Goal: Information Seeking & Learning: Learn about a topic

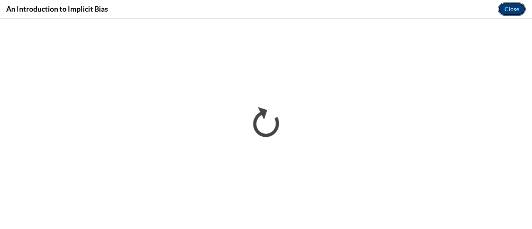
click at [511, 8] on button "Close" at bounding box center [512, 8] width 28 height 13
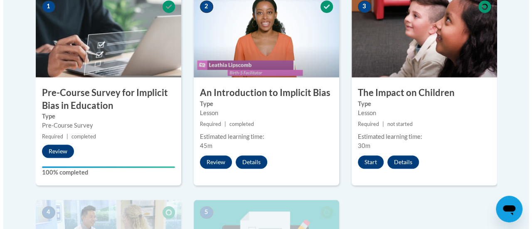
scroll to position [287, 0]
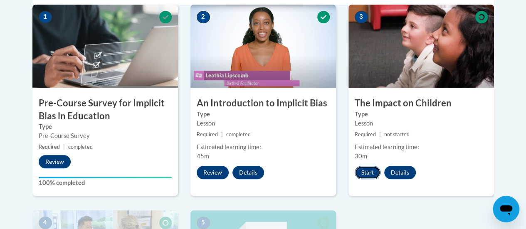
click at [371, 171] on button "Start" at bounding box center [368, 172] width 26 height 13
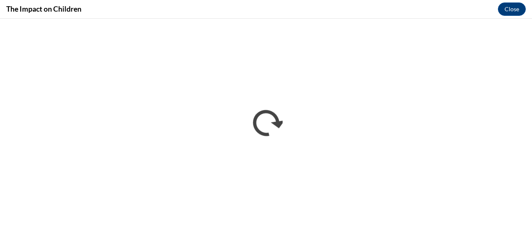
scroll to position [0, 0]
click at [511, 10] on button "Close" at bounding box center [512, 8] width 28 height 13
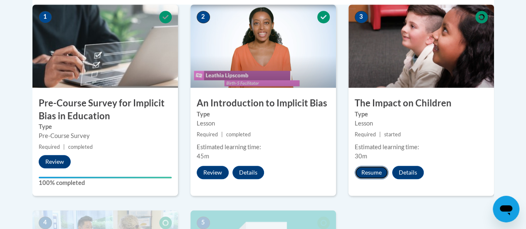
click at [367, 173] on button "Resume" at bounding box center [372, 172] width 34 height 13
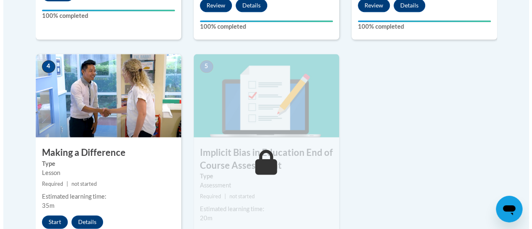
scroll to position [471, 0]
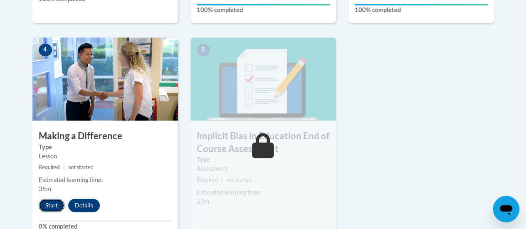
click at [55, 201] on button "Start" at bounding box center [52, 205] width 26 height 13
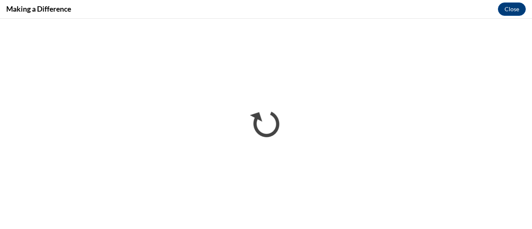
scroll to position [0, 0]
